Goal: Information Seeking & Learning: Learn about a topic

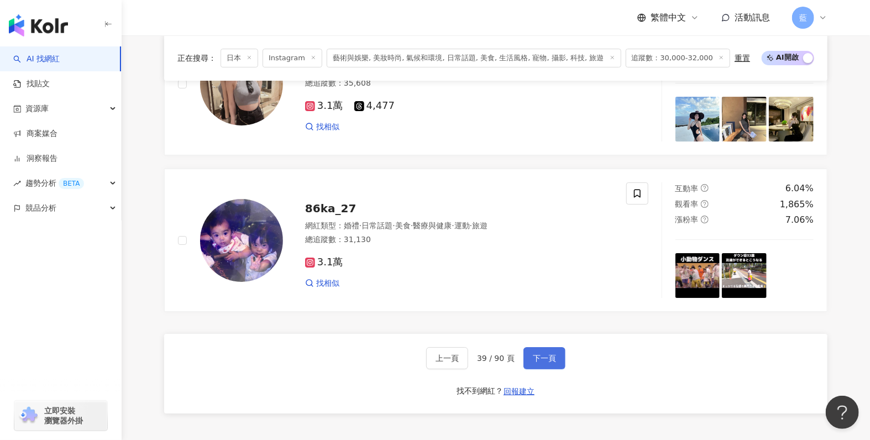
scroll to position [2099, 0]
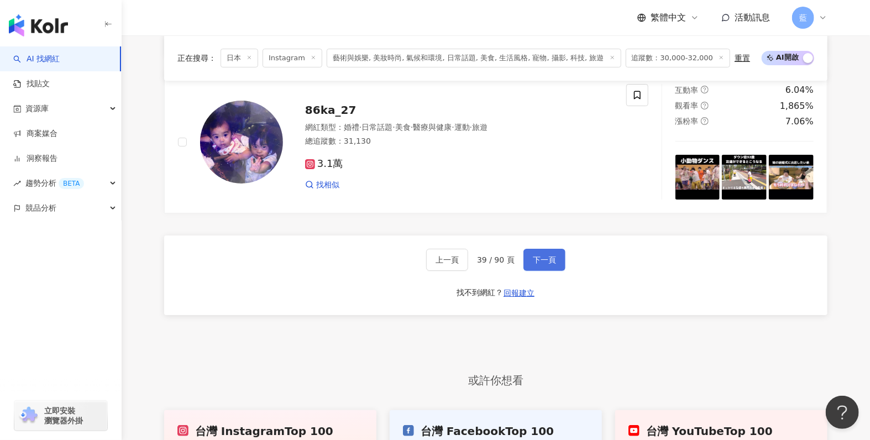
click at [535, 258] on button "下一頁" at bounding box center [544, 260] width 42 height 22
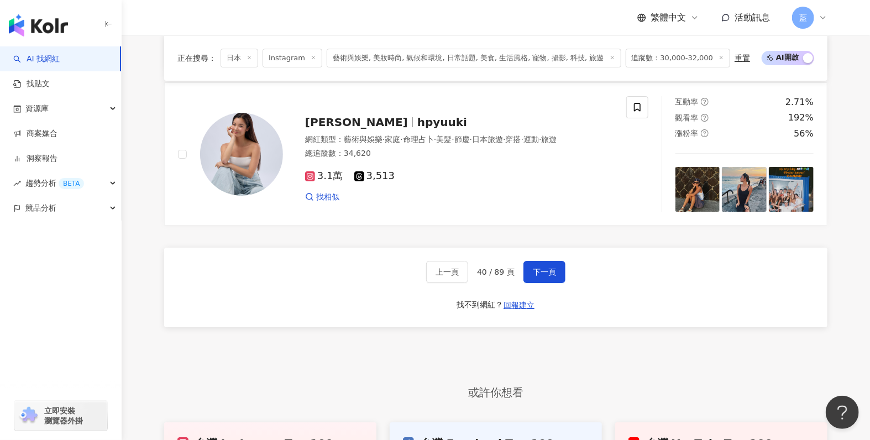
scroll to position [2030, 0]
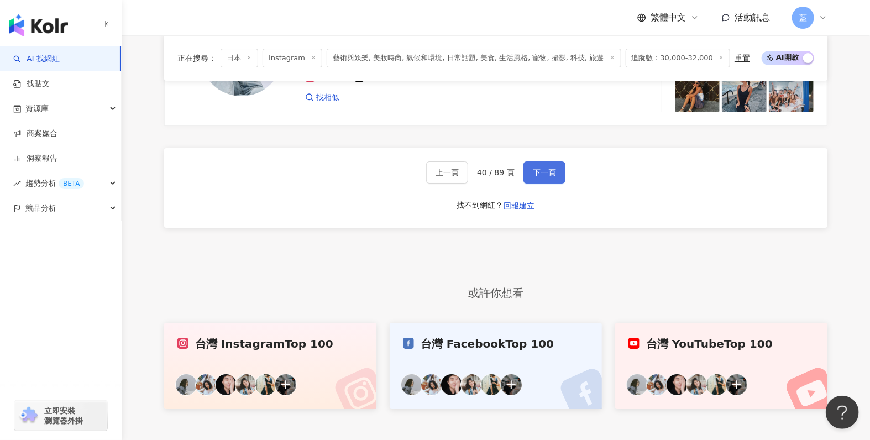
click at [540, 175] on span "下一頁" at bounding box center [544, 172] width 23 height 9
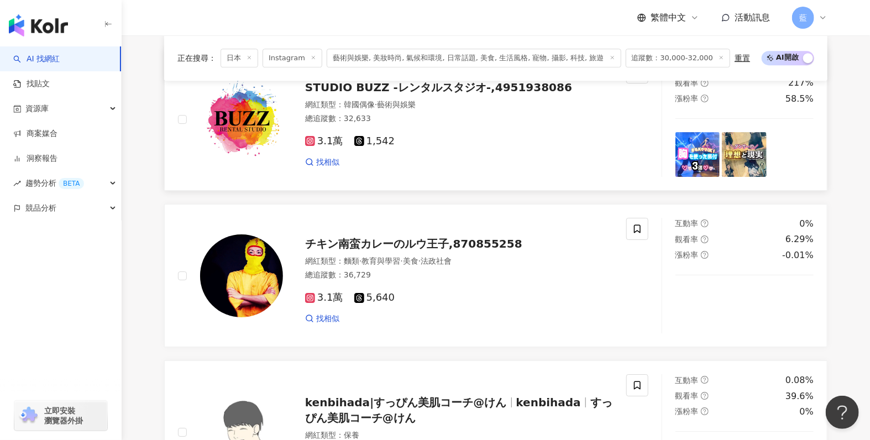
scroll to position [1943, 0]
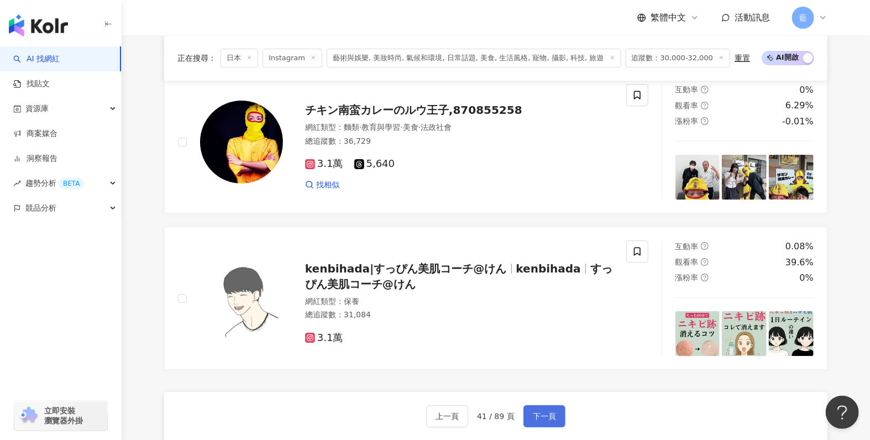
drag, startPoint x: 550, startPoint y: 421, endPoint x: 552, endPoint y: 413, distance: 7.3
click at [550, 420] on span "下一頁" at bounding box center [544, 416] width 23 height 9
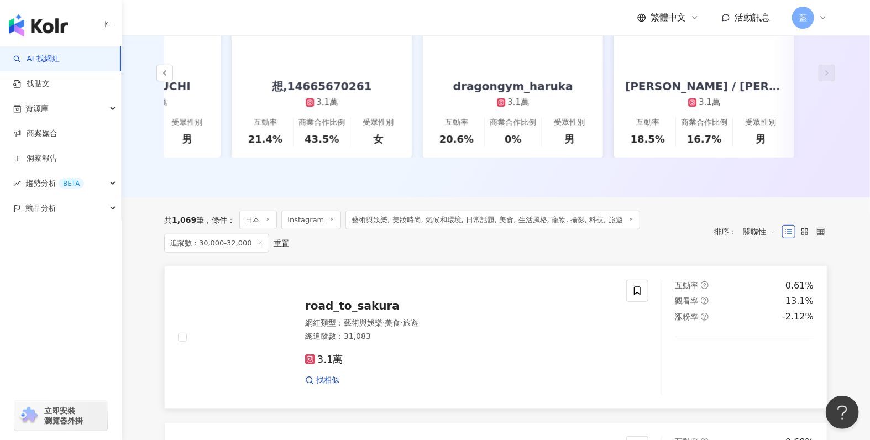
scroll to position [0, 0]
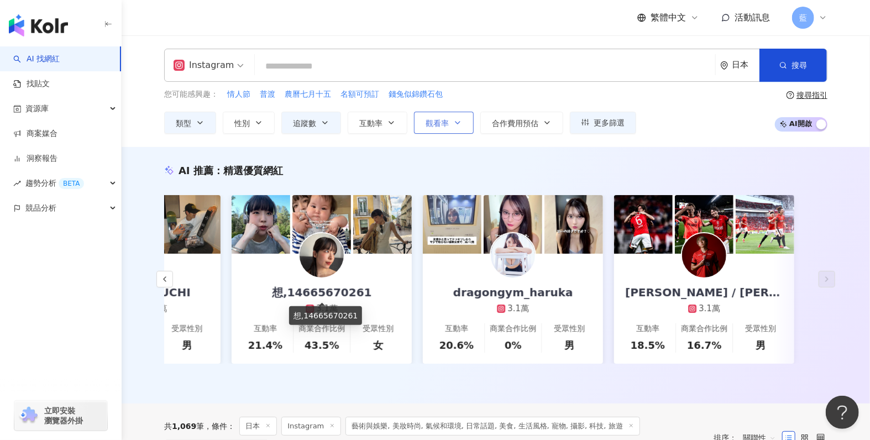
drag, startPoint x: 347, startPoint y: 297, endPoint x: 416, endPoint y: 120, distance: 189.7
click at [416, 120] on button "觀看率" at bounding box center [444, 123] width 60 height 22
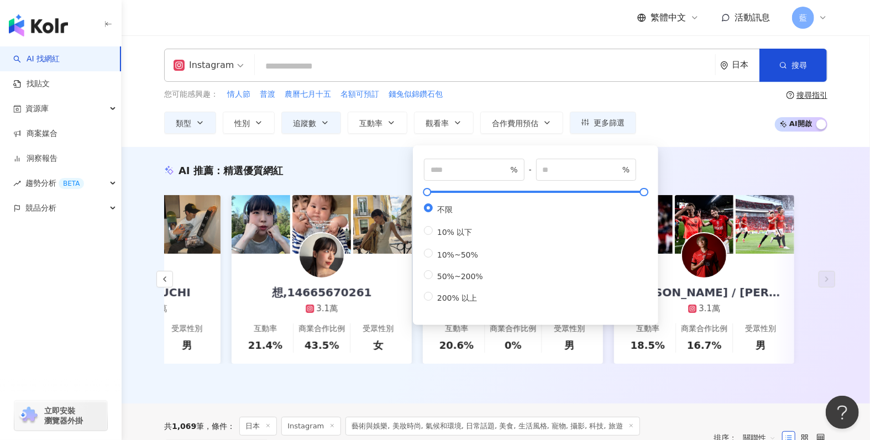
drag, startPoint x: 842, startPoint y: 186, endPoint x: 875, endPoint y: 103, distance: 89.8
click at [846, 176] on div "AI 推薦 ： 精選優質網紅 chizu,2985823418 3萬 6,181 互動率 46% 商業合作比例 0% 受眾性別 女 haruya.choki …" at bounding box center [495, 278] width 707 height 228
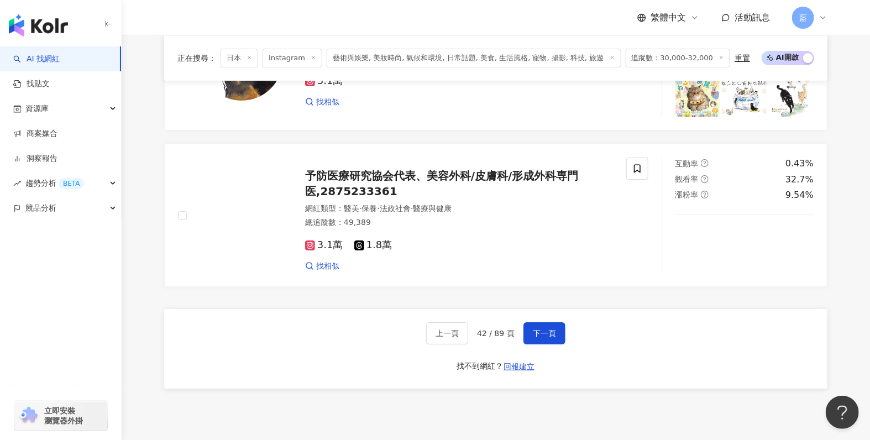
scroll to position [2282, 0]
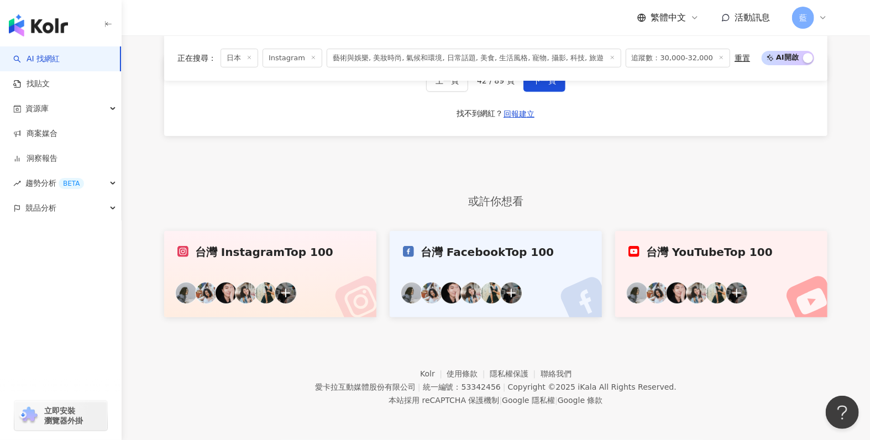
drag, startPoint x: 876, startPoint y: 69, endPoint x: 7, endPoint y: 19, distance: 870.8
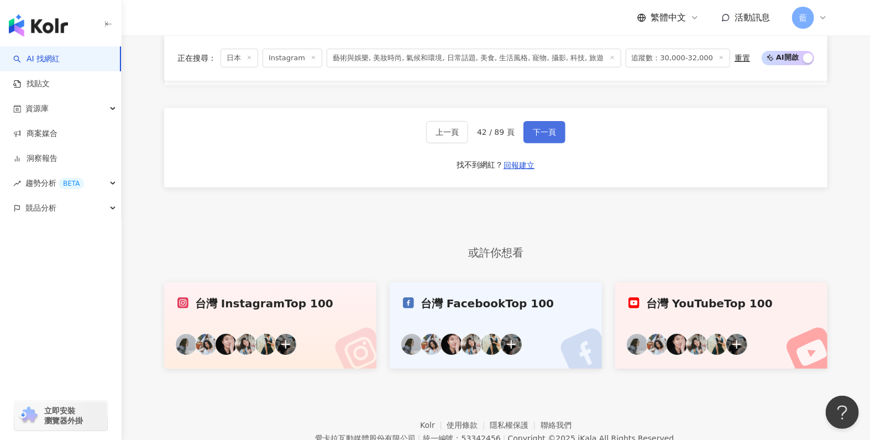
click at [541, 137] on span "下一頁" at bounding box center [544, 132] width 23 height 9
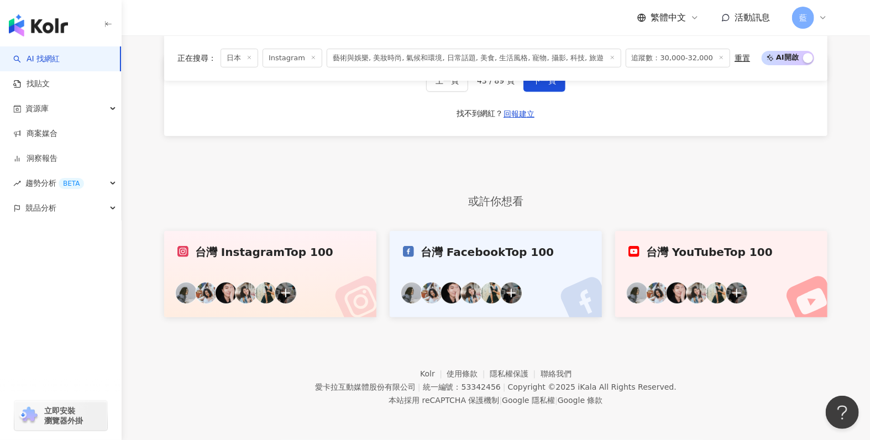
scroll to position [2171, 0]
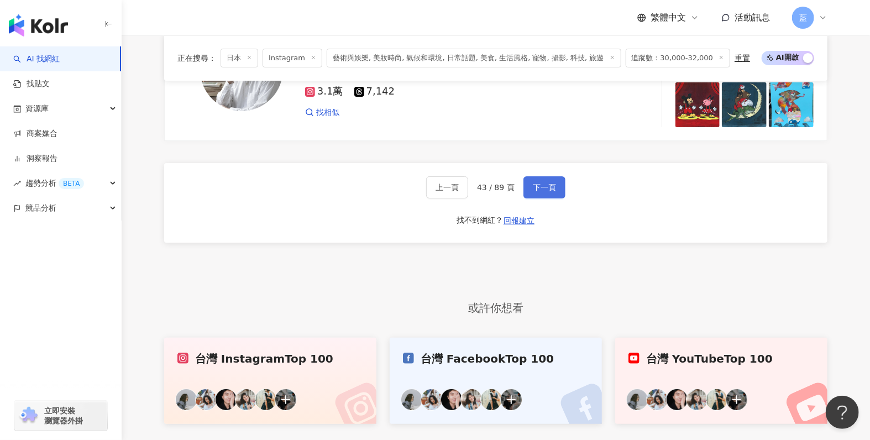
click at [543, 188] on span "下一頁" at bounding box center [544, 187] width 23 height 9
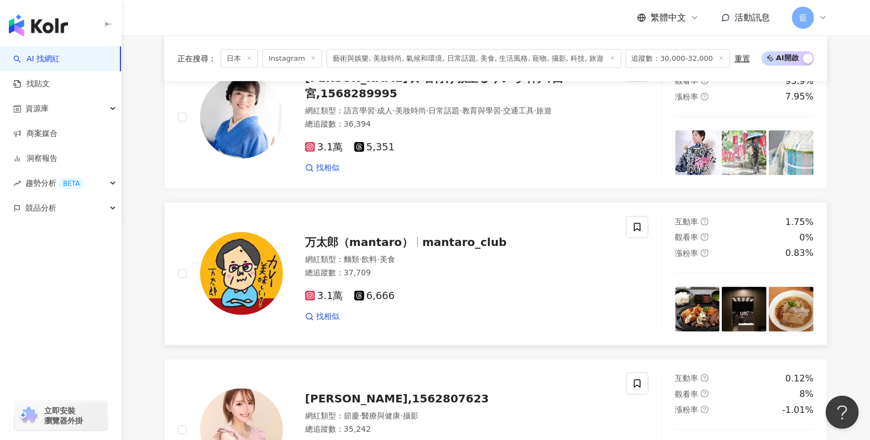
scroll to position [292, 0]
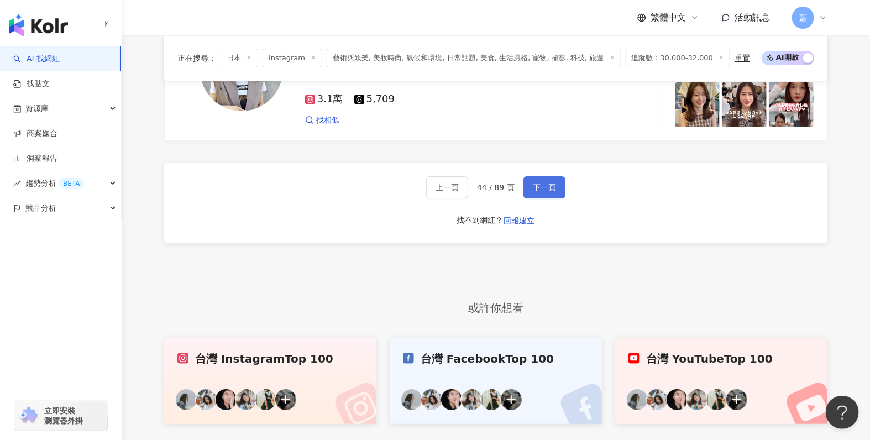
click at [549, 192] on span "下一頁" at bounding box center [544, 187] width 23 height 9
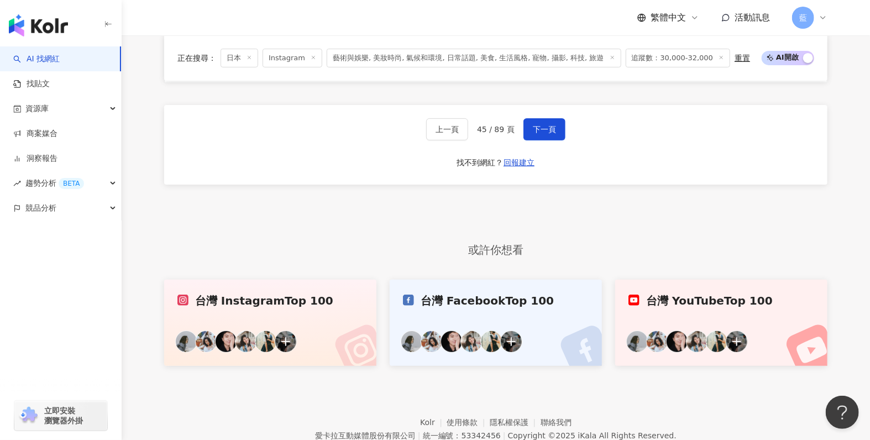
scroll to position [2294, 0]
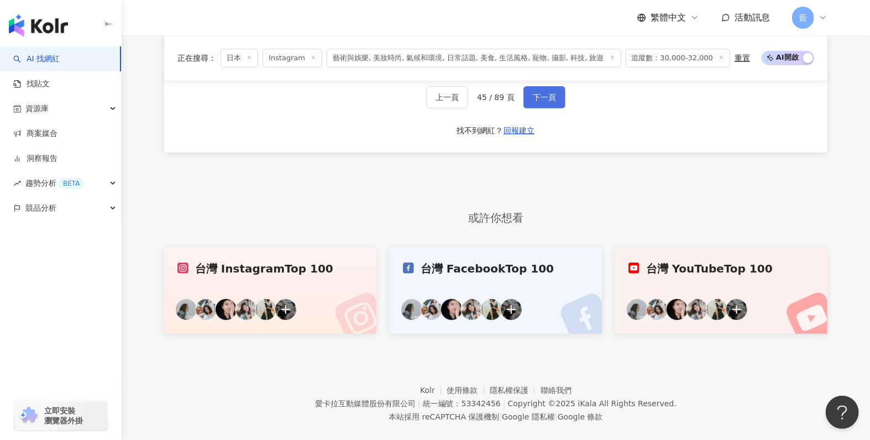
click at [550, 102] on span "下一頁" at bounding box center [544, 97] width 23 height 9
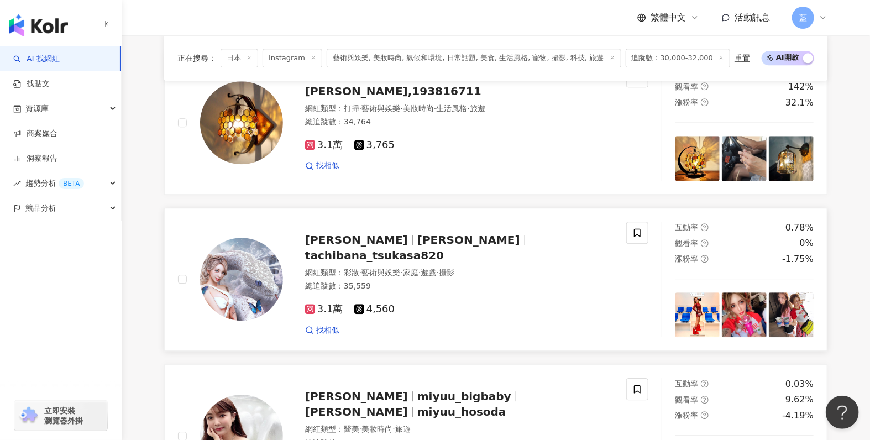
scroll to position [1408, 0]
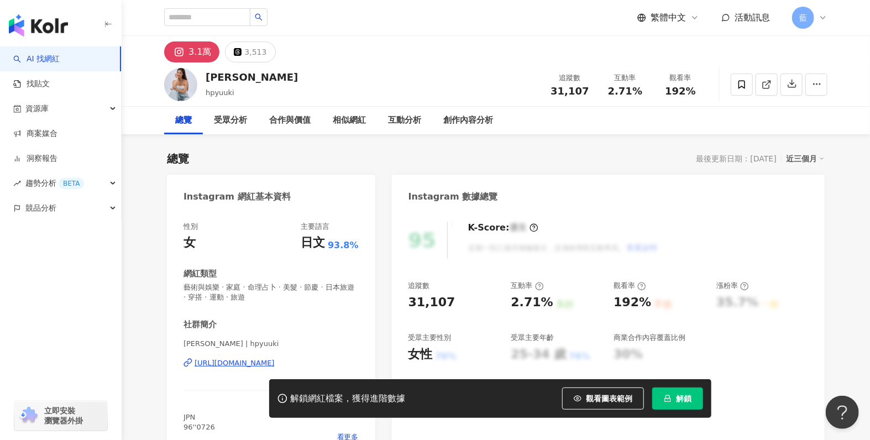
click at [275, 365] on div "https://www.instagram.com/hpyuuki/" at bounding box center [235, 363] width 80 height 10
click at [260, 365] on div "https://www.instagram.com/hpyuuki/" at bounding box center [235, 363] width 80 height 10
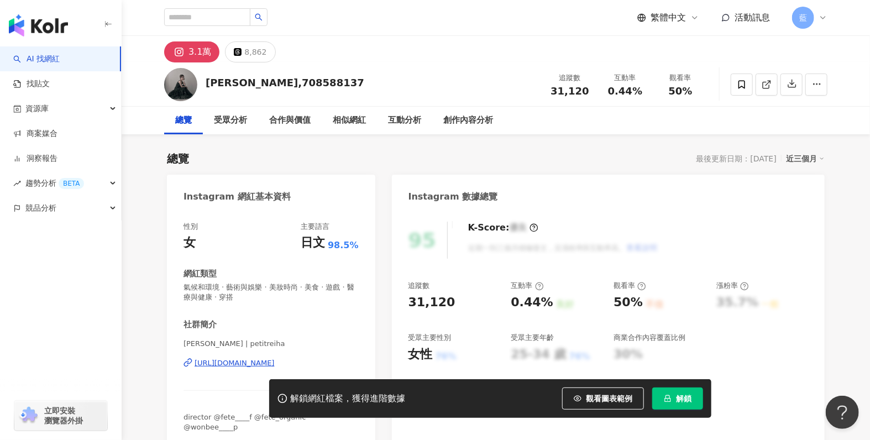
click at [275, 363] on div "https://www.instagram.com/petitreiha/" at bounding box center [235, 363] width 80 height 10
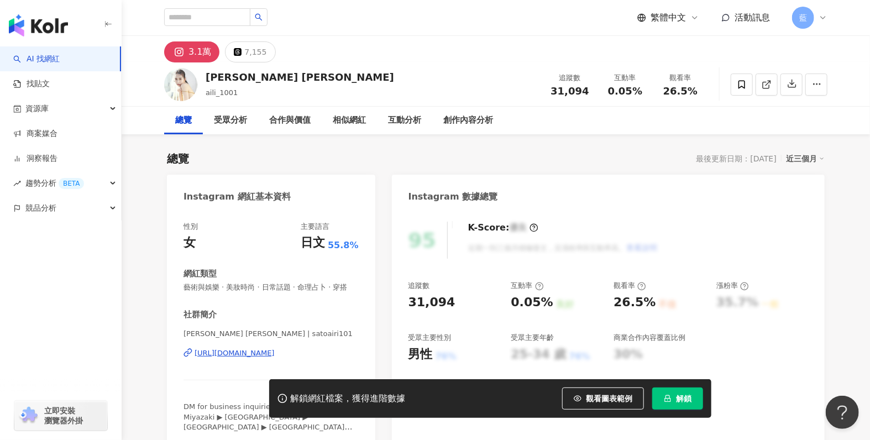
click at [275, 358] on div "https://www.instagram.com/satoairi101/" at bounding box center [235, 353] width 80 height 10
drag, startPoint x: 183, startPoint y: 195, endPoint x: 345, endPoint y: 361, distance: 231.4
click at [345, 361] on div "Instagram 網紅基本資料 性別 女 主要語言 日文 55.8% 網紅類型 藝術與娛樂 · 美妝時尚 · 日常話題 · 命理占卜 · 穿搭 社群簡介 佐…" at bounding box center [271, 312] width 208 height 274
copy div "Instagram 網紅基本資料 性別 女 主要語言 日文 55.8% 網紅類型 藝術與娛樂 · 美妝時尚 · 日常話題 · 命理占卜 · 穿搭 社群簡介 佐…"
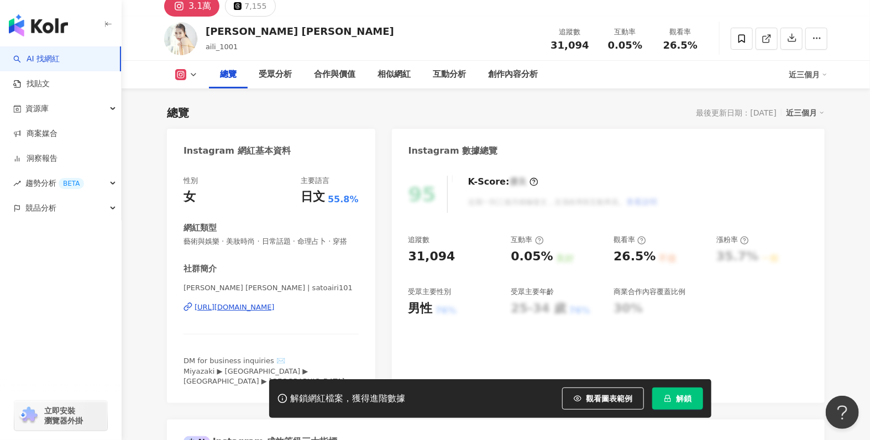
scroll to position [111, 0]
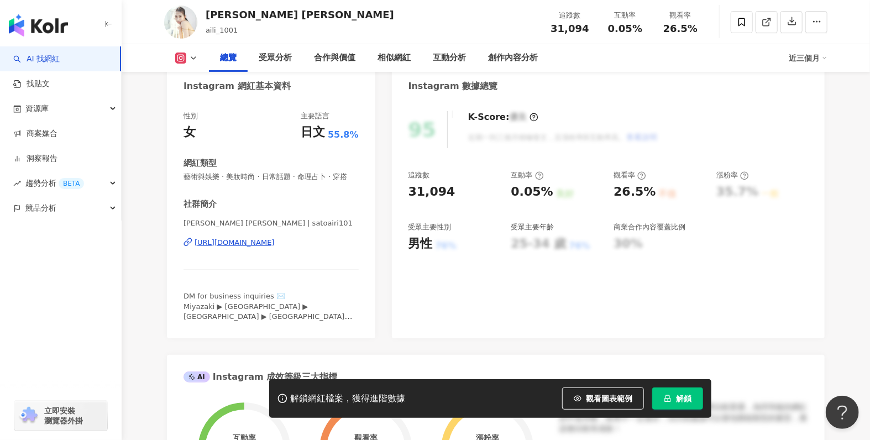
drag, startPoint x: 158, startPoint y: 131, endPoint x: 217, endPoint y: 4, distance: 139.9
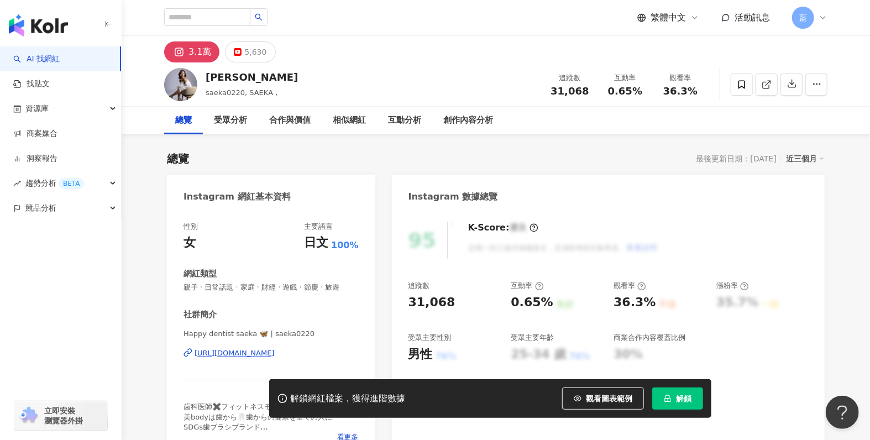
click at [275, 358] on div "[URL][DOMAIN_NAME]" at bounding box center [235, 353] width 80 height 10
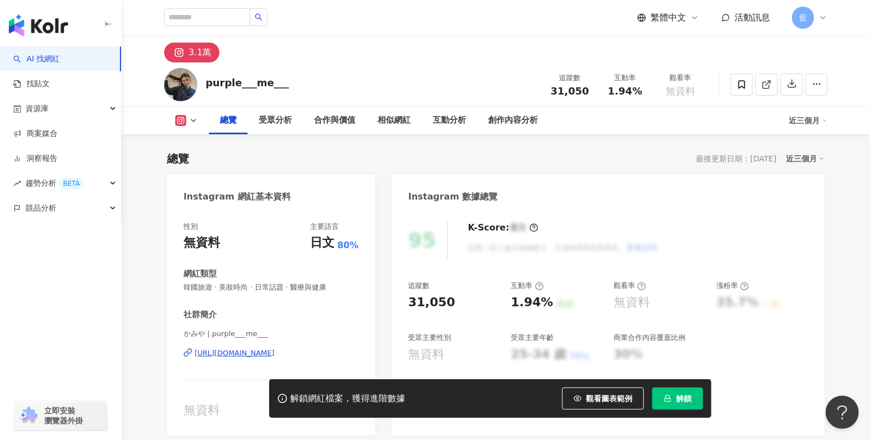
click at [249, 356] on div "https://www.instagram.com/purple___me___" at bounding box center [235, 353] width 80 height 10
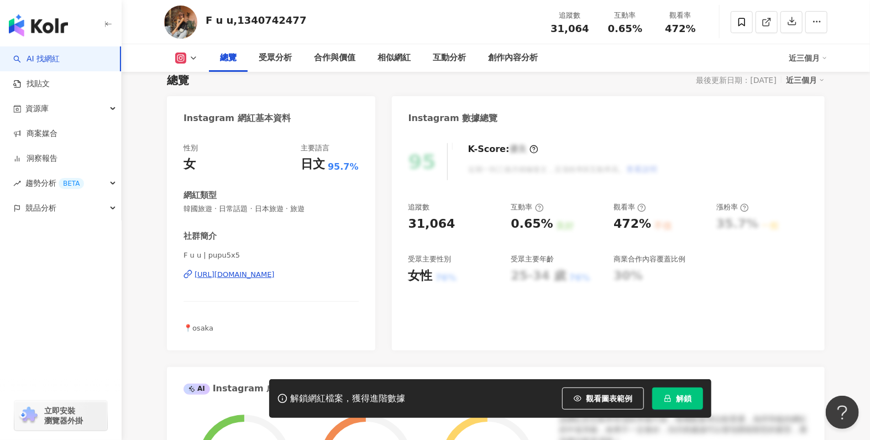
scroll to position [166, 0]
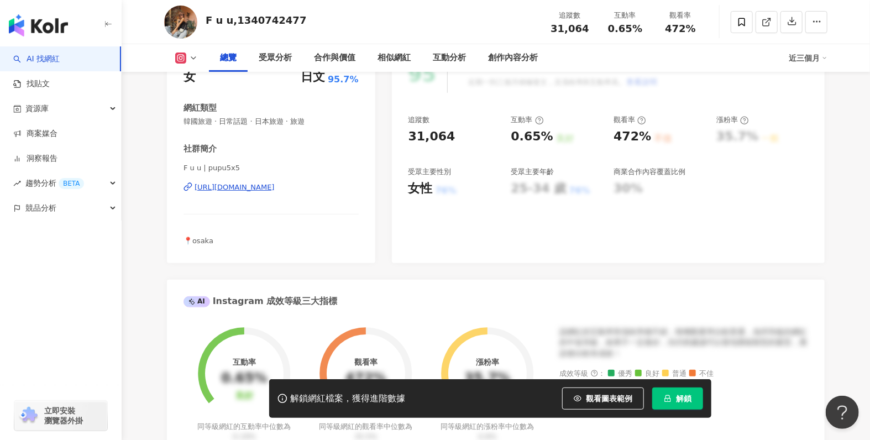
click at [275, 188] on div "https://www.instagram.com/pupu5x5/" at bounding box center [235, 187] width 80 height 10
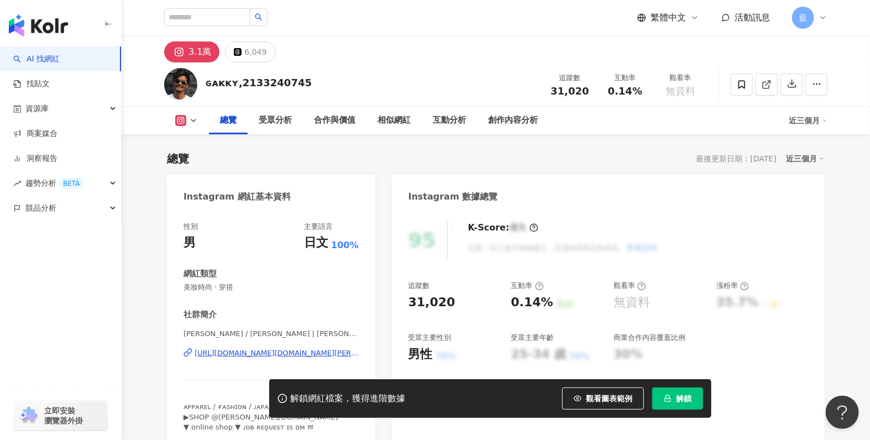
click at [313, 354] on div "https://www.instagram.com/masayuki.kitagawa/" at bounding box center [277, 353] width 164 height 10
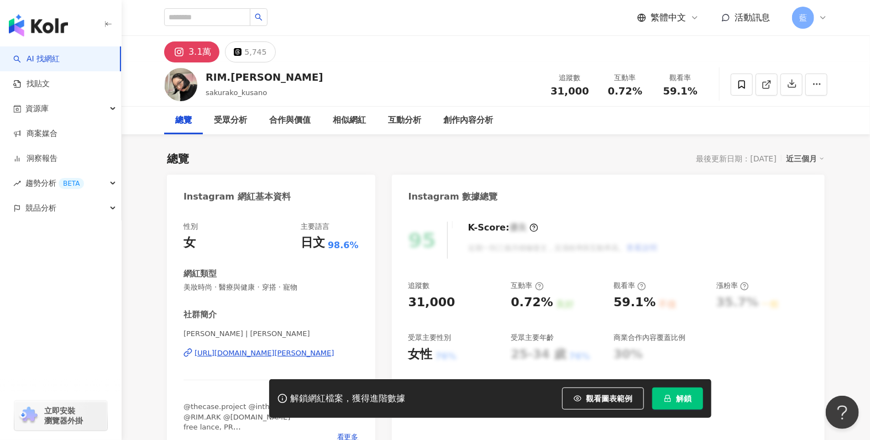
click at [264, 352] on div "https://www.instagram.com/sakurako_kusano/" at bounding box center [265, 353] width 140 height 10
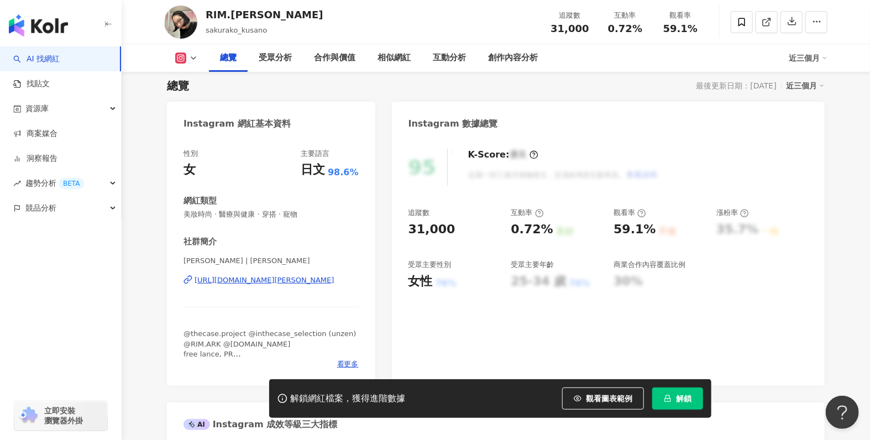
scroll to position [55, 0]
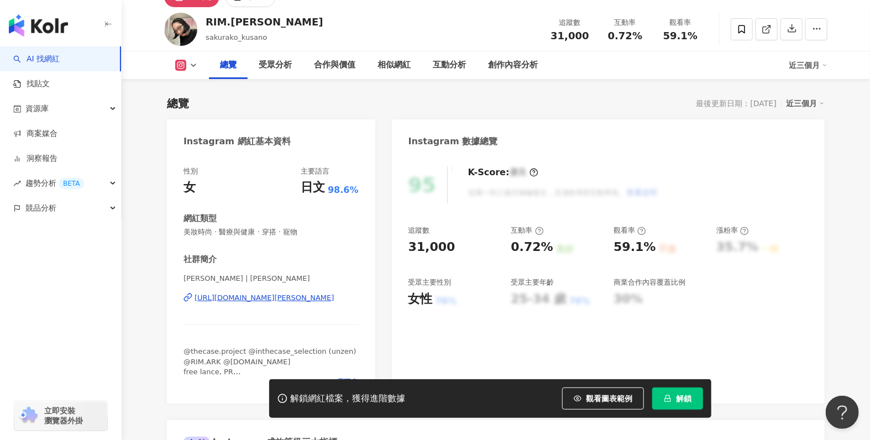
drag, startPoint x: 186, startPoint y: 137, endPoint x: 366, endPoint y: 306, distance: 247.1
click at [366, 306] on div "Instagram 網紅基本資料 性別 女 主要語言 日文 98.6% 網紅類型 美妝時尚 · 醫療與健康 · 穿搭 · 寵物 社群簡介 sakurako k…" at bounding box center [271, 261] width 208 height 284
copy div "nstagram 網紅基本資料 性別 女 主要語言 日文 98.6% 網紅類型 美妝時尚 · 醫療與健康 · 穿搭 · 寵物 社群簡介 sakurako ku…"
click at [329, 325] on div "sakurako kusano | sakurako_kusano https://www.instagram.com/sakurako_kusano/" at bounding box center [270, 306] width 175 height 65
click at [318, 300] on div "https://www.instagram.com/sakurako_kusano/" at bounding box center [265, 298] width 140 height 10
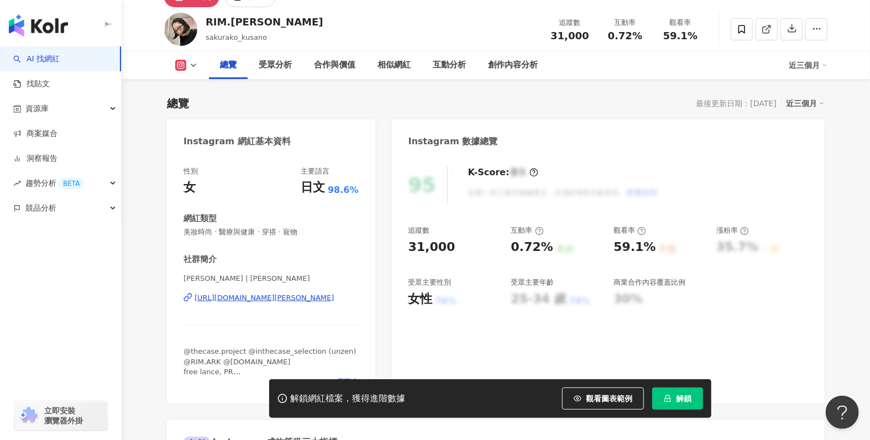
click at [309, 300] on div "https://www.instagram.com/sakurako_kusano/" at bounding box center [265, 298] width 140 height 10
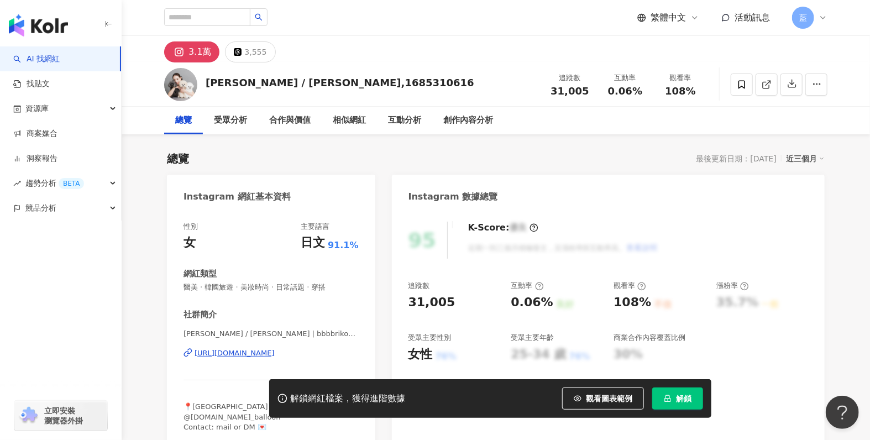
click at [216, 356] on div "[URL][DOMAIN_NAME]" at bounding box center [235, 353] width 80 height 10
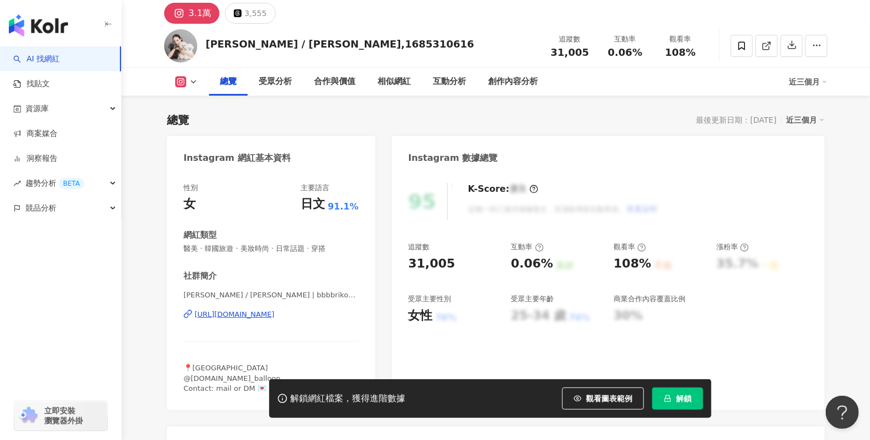
scroll to position [55, 0]
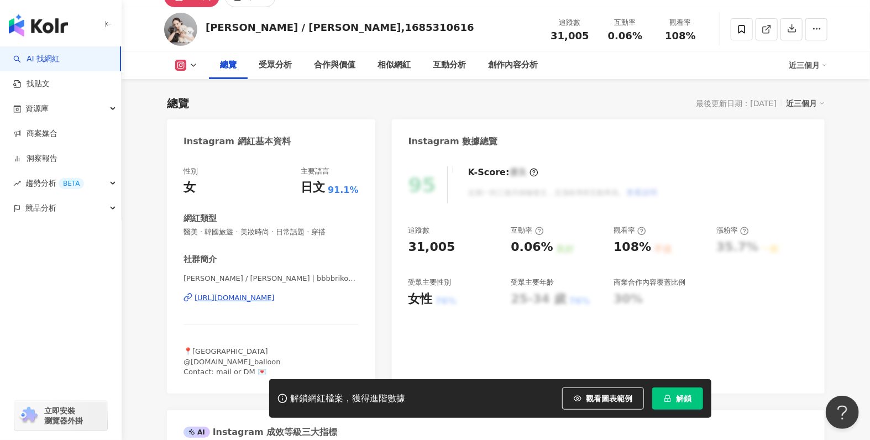
click at [252, 297] on div "[URL][DOMAIN_NAME]" at bounding box center [235, 298] width 80 height 10
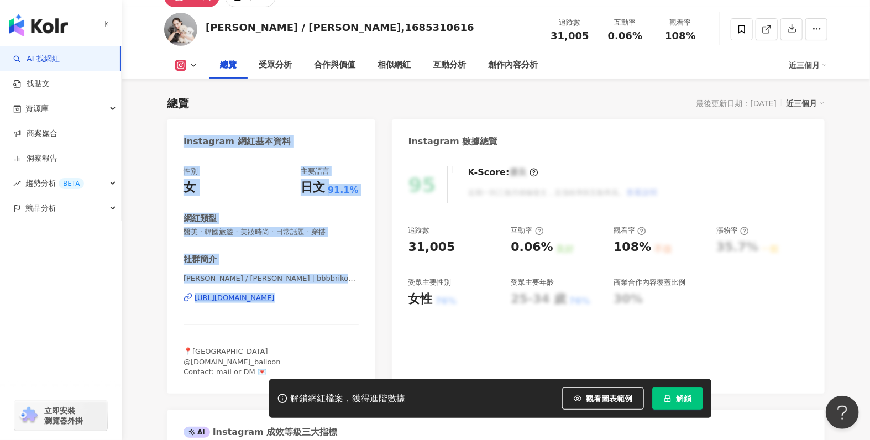
drag, startPoint x: 184, startPoint y: 136, endPoint x: 354, endPoint y: 323, distance: 252.4
click at [354, 323] on div "Instagram 網紅基本資料 性別 女 主要語言 日文 91.1% 網紅類型 醫美 · 韓國旅遊 · 美妝時尚 · 日常話題 · 穿搭 社群簡介 [PER…" at bounding box center [271, 256] width 208 height 274
copy div "Instagram 網紅基本資料 性別 女 主要語言 日文 91.1% 網紅類型 醫美 · 韓國旅遊 · 美妝時尚 · 日常話題 · 穿搭 社群簡介 [PER…"
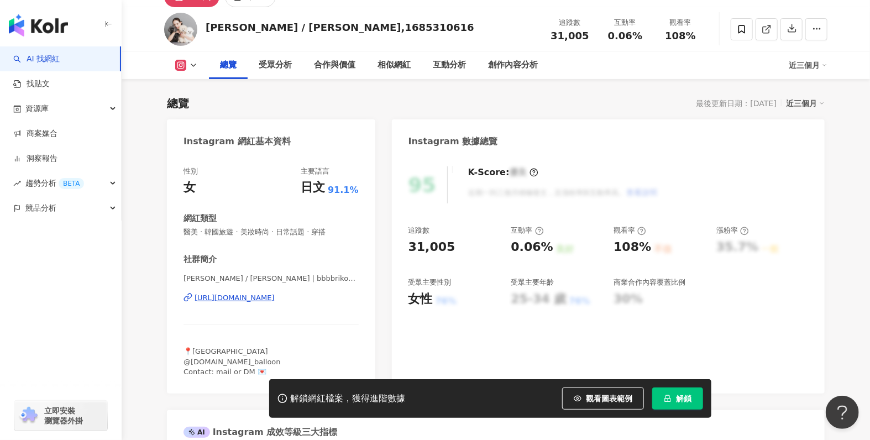
click at [325, 343] on div "社群簡介 [PERSON_NAME] / [PERSON_NAME] | bbbbrikopanda [URL][DOMAIN_NAME] 📍[GEOGRAP…" at bounding box center [270, 315] width 175 height 123
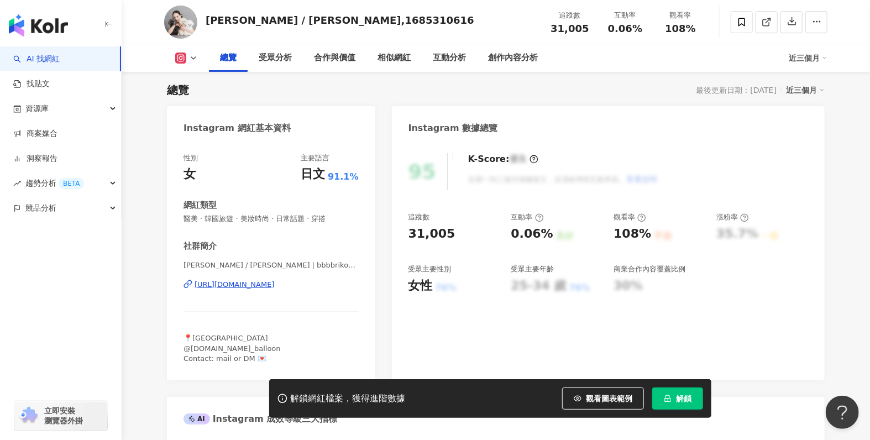
scroll to position [0, 0]
